Goal: Navigation & Orientation: Find specific page/section

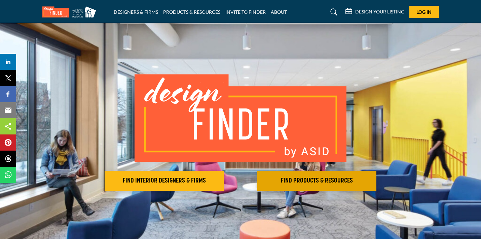
click at [224, 188] on button "FIND PRODUCTS & RESOURCES Find the products and resources to make your project …" at bounding box center [164, 181] width 119 height 20
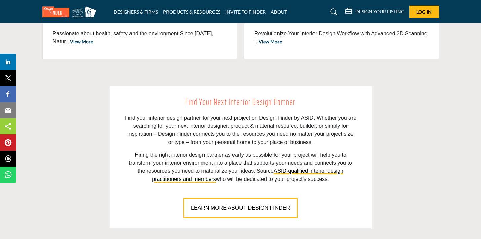
scroll to position [432, 0]
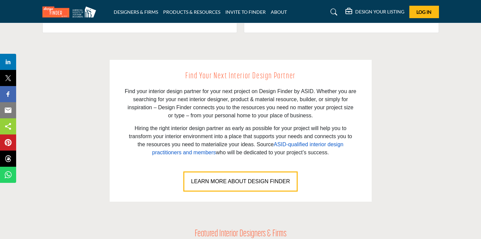
click at [242, 144] on link "ASID-qualified interior design practitioners and members" at bounding box center [247, 149] width 191 height 14
click at [236, 80] on h2 "Find Your Next Interior Design Partner" at bounding box center [241, 76] width 232 height 13
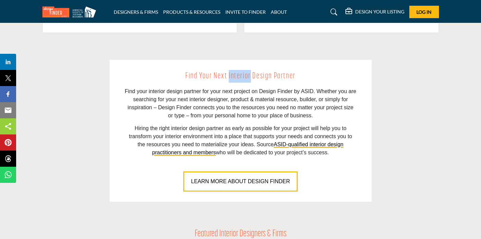
click at [280, 76] on h2 "Find Your Next Interior Design Partner" at bounding box center [241, 76] width 232 height 13
click at [253, 74] on h2 "Find Your Next Interior Design Partner" at bounding box center [241, 76] width 232 height 13
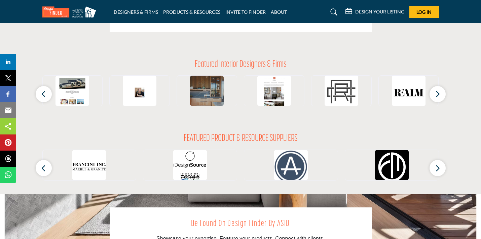
scroll to position [697, 0]
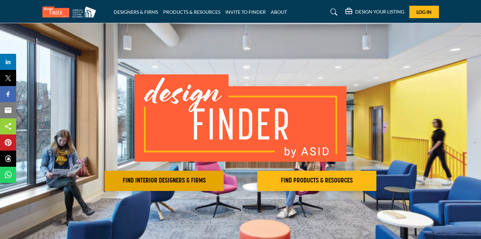
click at [167, 178] on h2 "FIND INTERIOR DESIGNERS & FIRMS" at bounding box center [164, 181] width 115 height 8
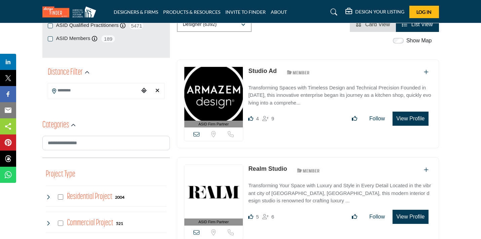
scroll to position [128, 0]
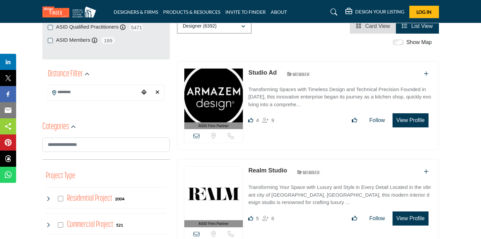
click at [275, 171] on link "Realm Studio" at bounding box center [267, 170] width 39 height 7
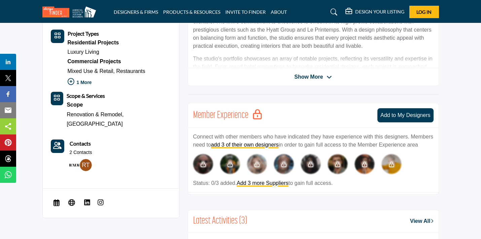
scroll to position [243, 0]
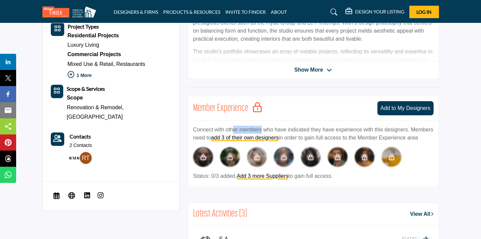
drag, startPoint x: 235, startPoint y: 128, endPoint x: 263, endPoint y: 128, distance: 28.6
click at [263, 128] on p "Connect with other members who have indicated they have experience with this de…" at bounding box center [313, 134] width 241 height 16
click at [304, 127] on p "Connect with other members who have indicated they have experience with this de…" at bounding box center [313, 134] width 241 height 16
click at [355, 127] on p "Connect with other members who have indicated they have experience with this de…" at bounding box center [313, 134] width 241 height 16
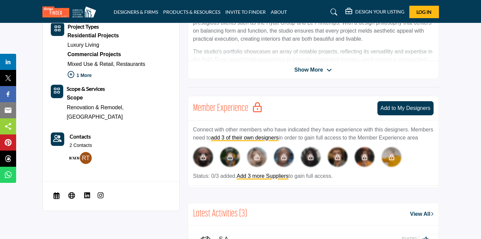
click at [355, 127] on p "Connect with other members who have indicated they have experience with this de…" at bounding box center [313, 134] width 241 height 16
click at [305, 128] on p "Connect with other members who have indicated they have experience with this de…" at bounding box center [313, 134] width 241 height 16
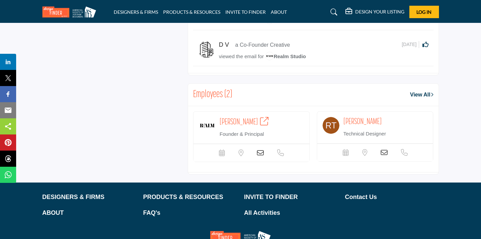
scroll to position [510, 0]
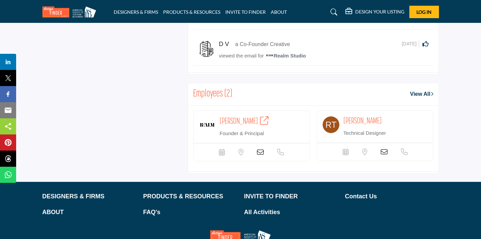
click at [260, 156] on icon at bounding box center [260, 152] width 7 height 7
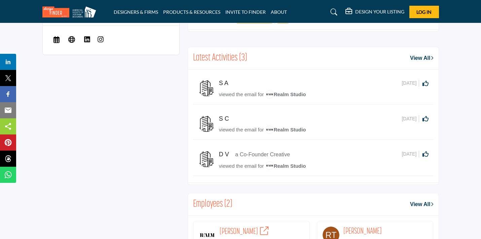
scroll to position [509, 0]
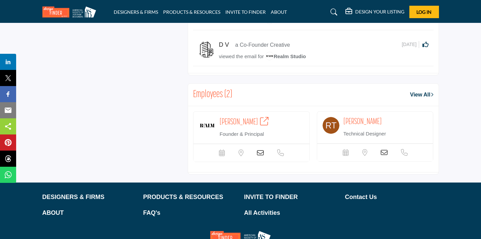
click at [260, 126] on icon at bounding box center [264, 121] width 8 height 8
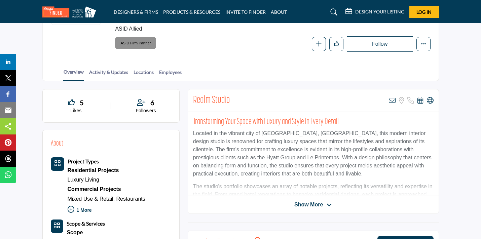
scroll to position [97, 0]
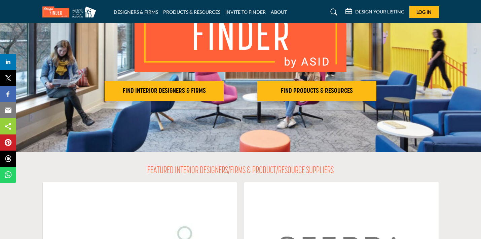
scroll to position [90, 0]
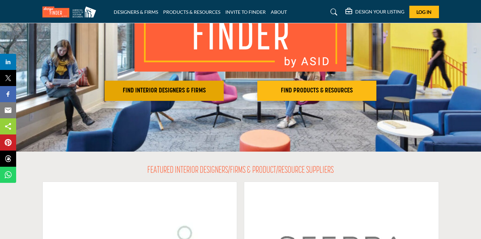
click at [180, 85] on button "FIND INTERIOR DESIGNERS & FIRMS" at bounding box center [164, 91] width 119 height 20
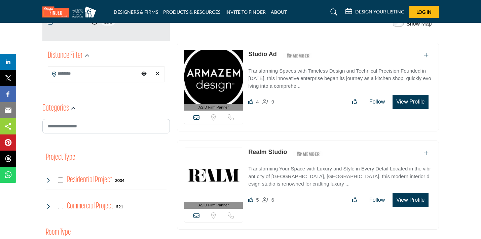
scroll to position [146, 0]
click at [99, 71] on input "Search Location" at bounding box center [93, 73] width 91 height 13
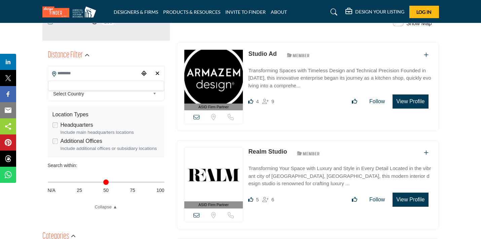
click at [90, 94] on span "Select Country" at bounding box center [101, 94] width 97 height 8
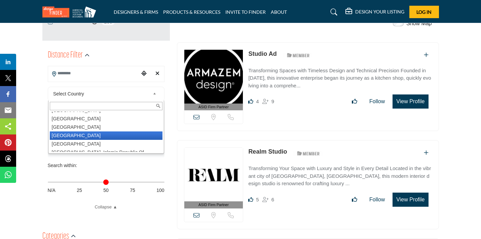
scroll to position [848, 0]
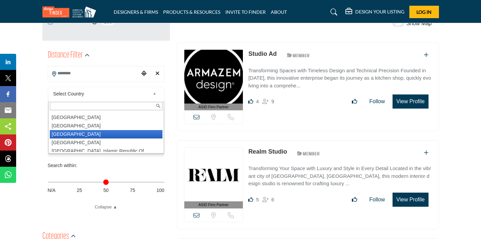
click at [81, 133] on li "[GEOGRAPHIC_DATA]" at bounding box center [106, 134] width 113 height 8
type input "***"
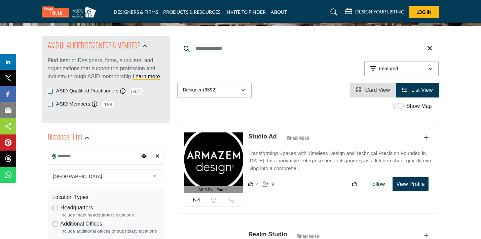
scroll to position [75, 0]
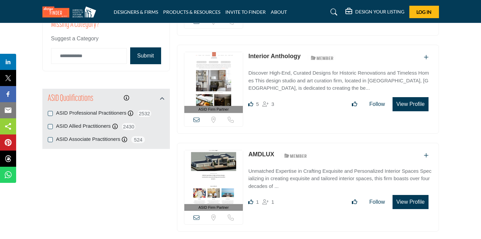
scroll to position [786, 0]
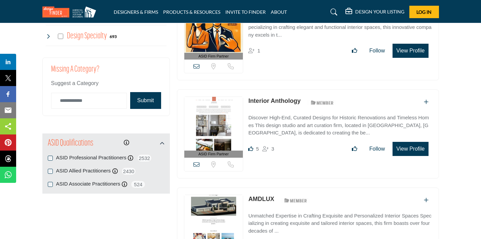
click at [149, 101] on button "Submit" at bounding box center [145, 100] width 31 height 17
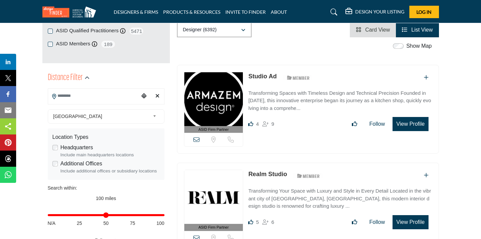
scroll to position [138, 0]
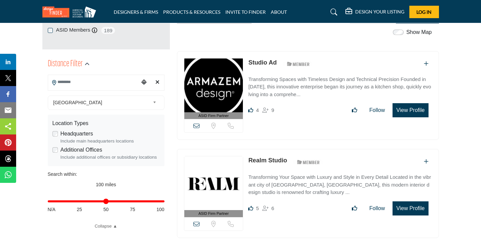
click at [165, 104] on div "**********" at bounding box center [106, 143] width 128 height 179
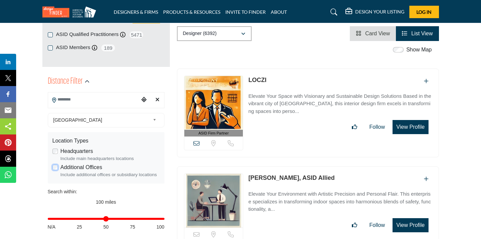
scroll to position [131, 0]
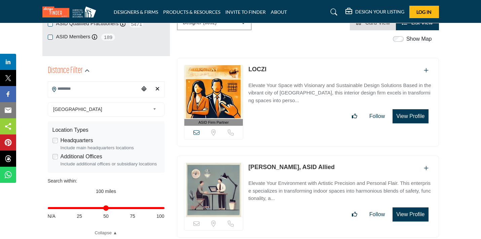
click at [155, 108] on b at bounding box center [156, 109] width 6 height 8
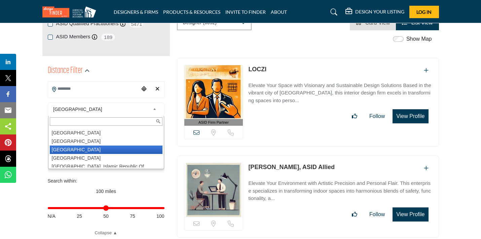
click at [155, 108] on b at bounding box center [156, 109] width 6 height 8
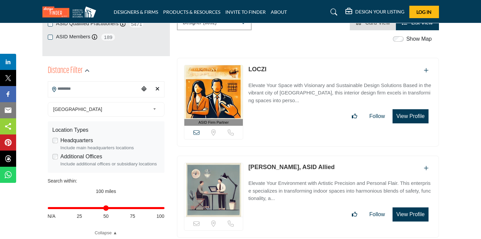
click at [153, 108] on b at bounding box center [156, 109] width 6 height 8
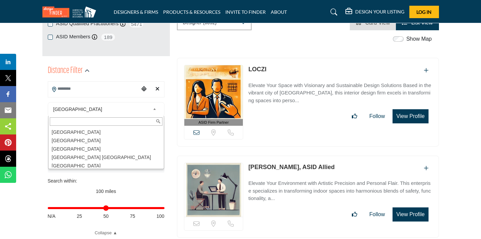
scroll to position [1977, 0]
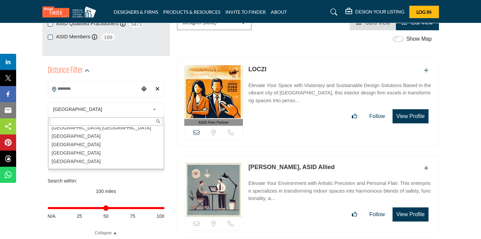
click at [158, 87] on icon "Clear search location" at bounding box center [157, 88] width 4 height 5
click at [167, 87] on div "**********" at bounding box center [106, 150] width 128 height 179
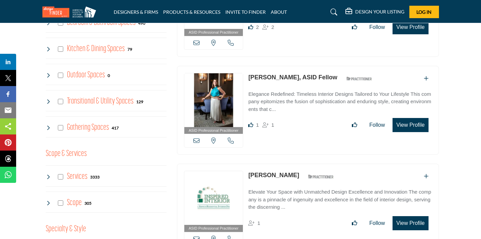
scroll to position [579, 0]
